Goal: Task Accomplishment & Management: Manage account settings

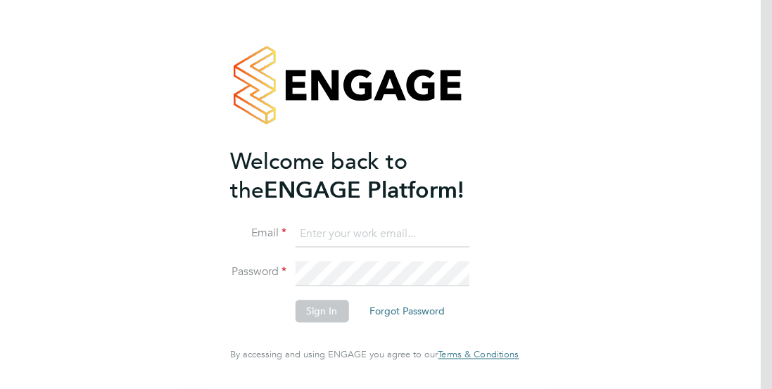
click at [379, 242] on input at bounding box center [382, 234] width 174 height 25
click at [363, 234] on input at bounding box center [382, 234] width 174 height 25
type input "s"
type input "="
click at [362, 244] on input at bounding box center [382, 234] width 174 height 25
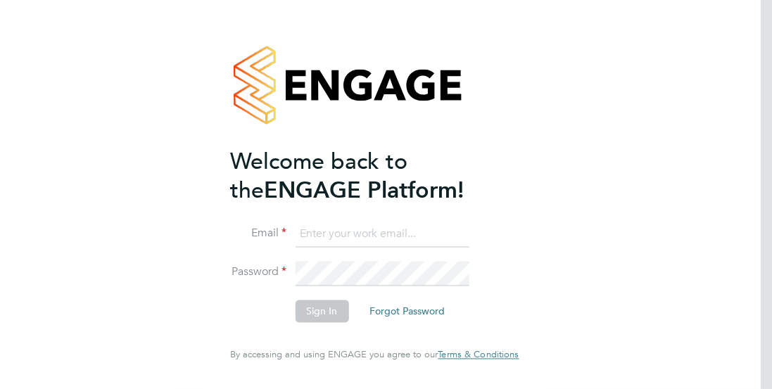
type input "si.burdett@yahoo.co.uk"
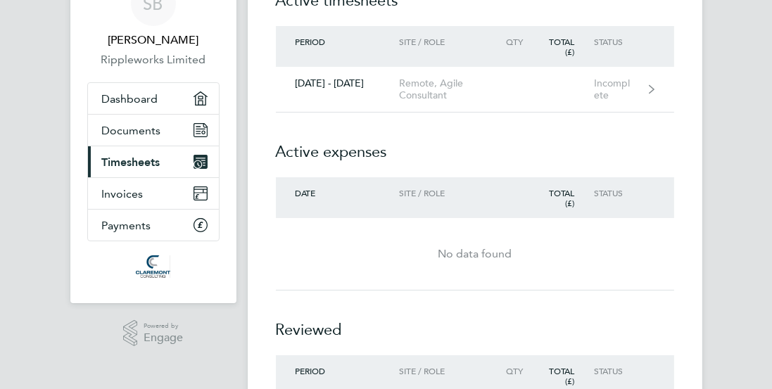
scroll to position [63, 0]
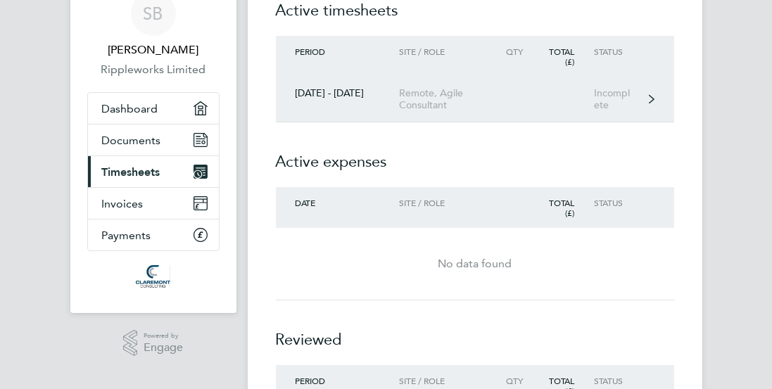
click at [599, 98] on div "Incomplete" at bounding box center [622, 99] width 56 height 24
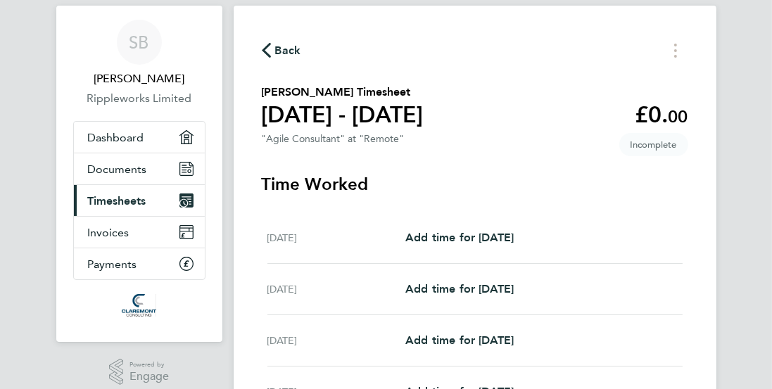
scroll to position [137, 0]
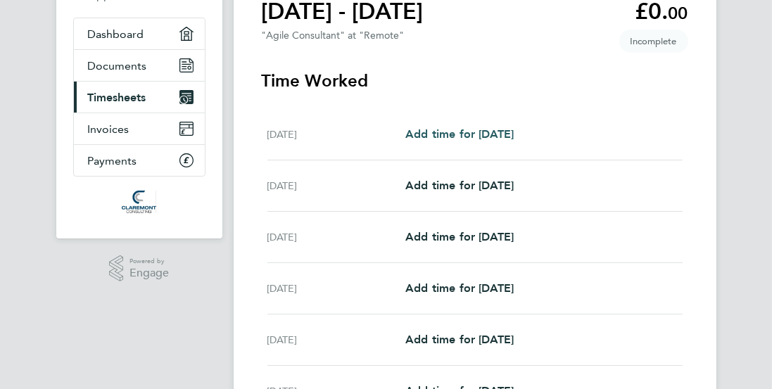
click at [499, 139] on span "Add time for [DATE]" at bounding box center [459, 133] width 108 height 13
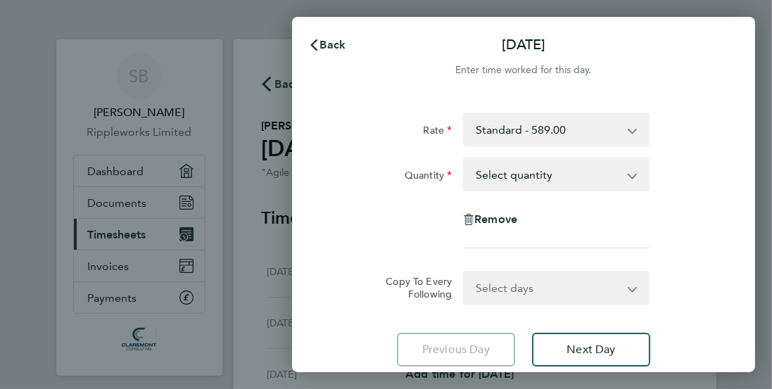
click at [568, 176] on select "Select quantity 0.5 1" at bounding box center [547, 174] width 167 height 31
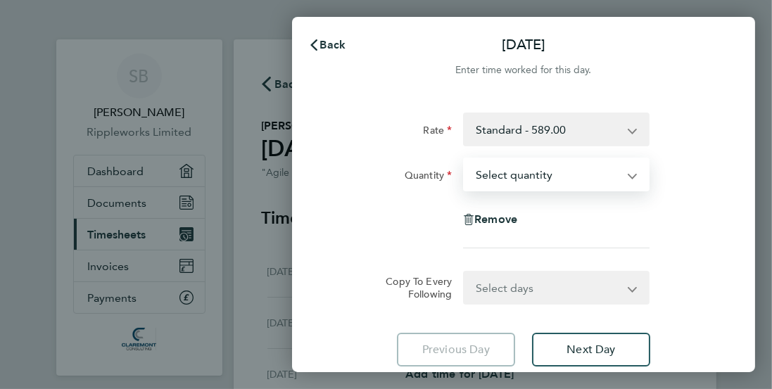
select select "1"
click at [464, 159] on select "Select quantity 0.5 1" at bounding box center [547, 174] width 167 height 31
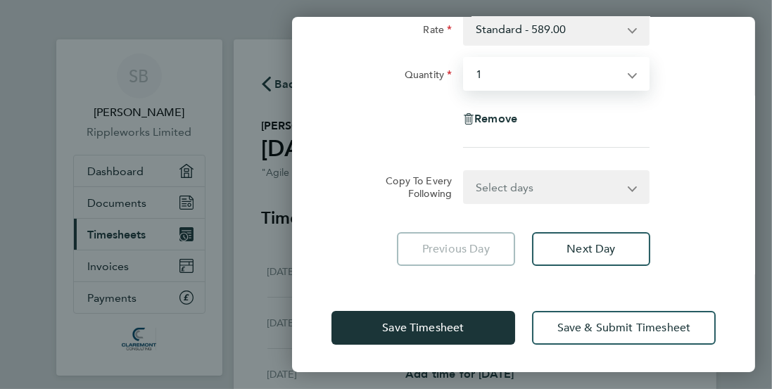
scroll to position [101, 0]
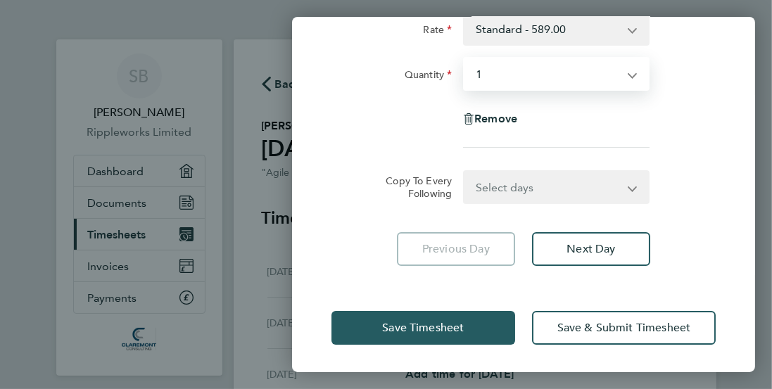
click at [407, 326] on span "Save Timesheet" at bounding box center [423, 328] width 82 height 14
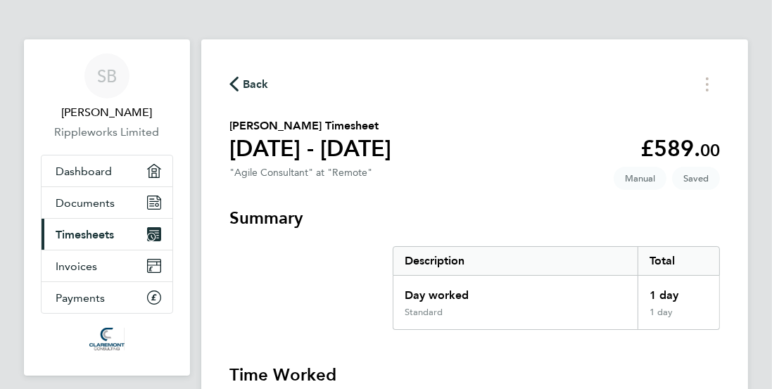
click at [239, 84] on span "Back" at bounding box center [248, 83] width 39 height 13
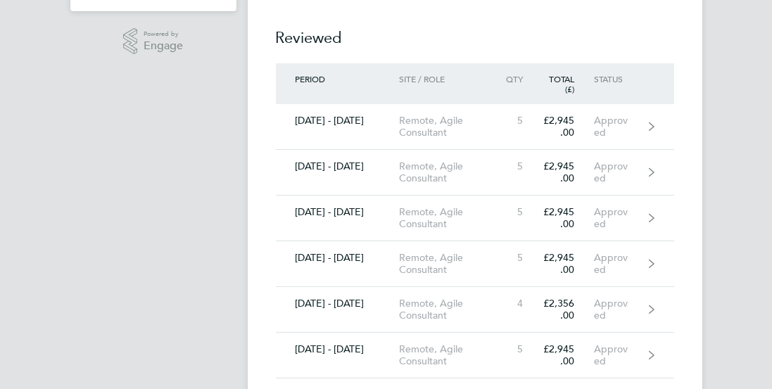
scroll to position [365, 0]
